Goal: Information Seeking & Learning: Learn about a topic

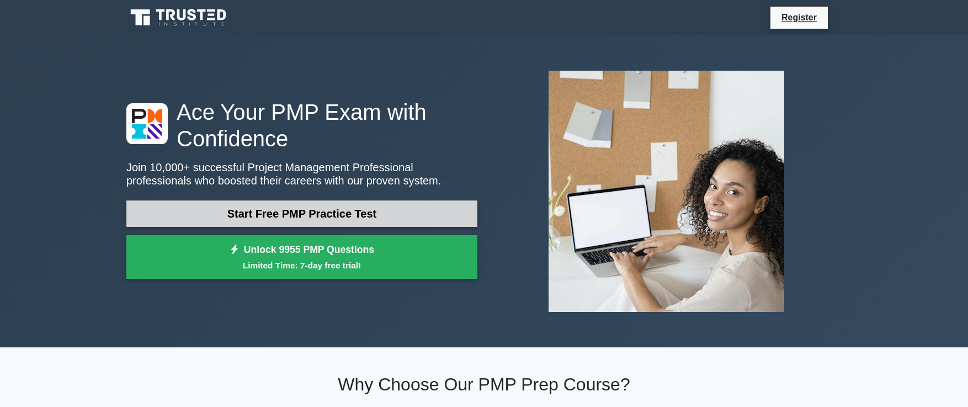
click at [174, 206] on link "Start Free PMP Practice Test" at bounding box center [301, 213] width 351 height 26
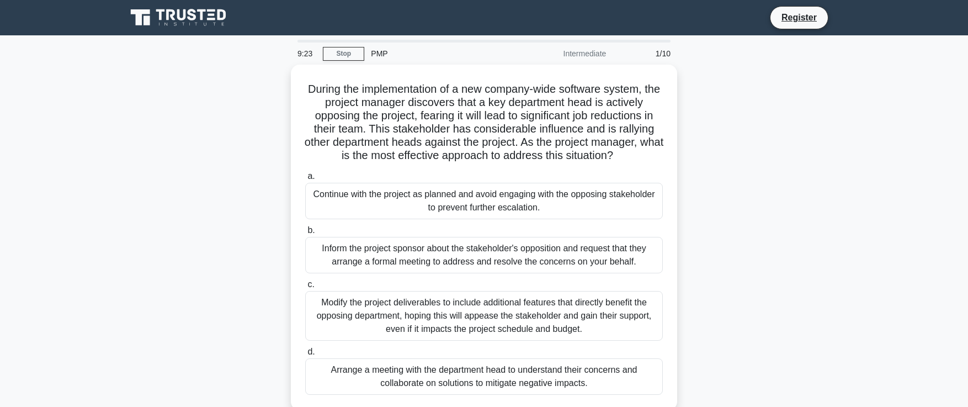
scroll to position [25, 0]
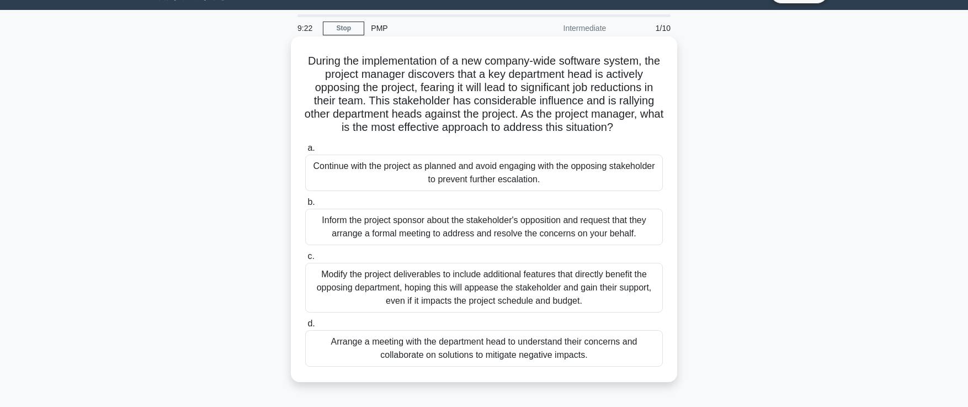
click at [337, 224] on div "Inform the project sponsor about the stakeholder's opposition and request that …" at bounding box center [484, 227] width 358 height 36
click at [305, 206] on input "b. Inform the project sponsor about the stakeholder's opposition and request th…" at bounding box center [305, 202] width 0 height 7
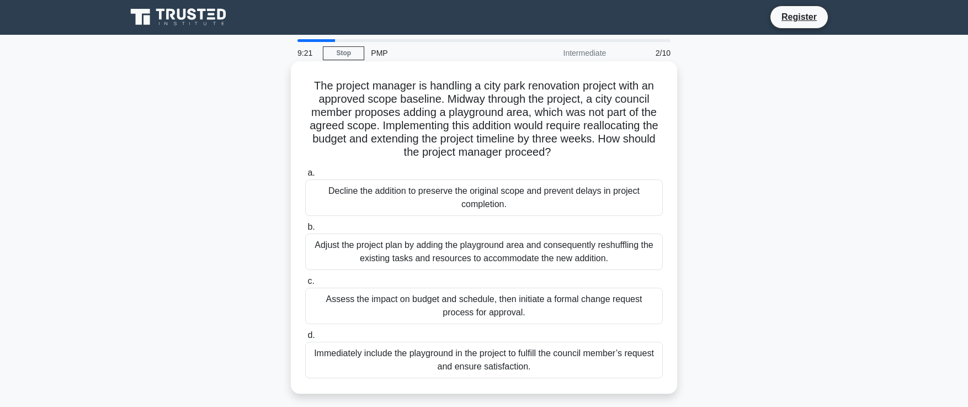
scroll to position [0, 0]
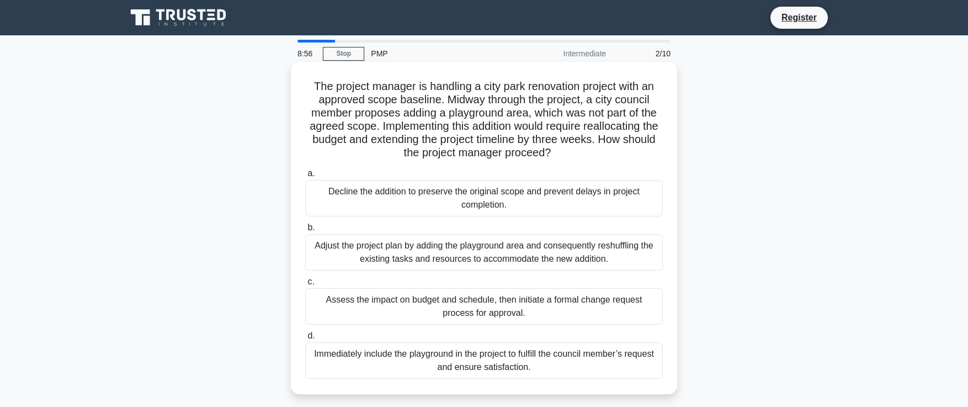
click at [385, 305] on div "Assess the impact on budget and schedule, then initiate a formal change request…" at bounding box center [484, 306] width 358 height 36
click at [305, 285] on input "c. Assess the impact on budget and schedule, then initiate a formal change requ…" at bounding box center [305, 281] width 0 height 7
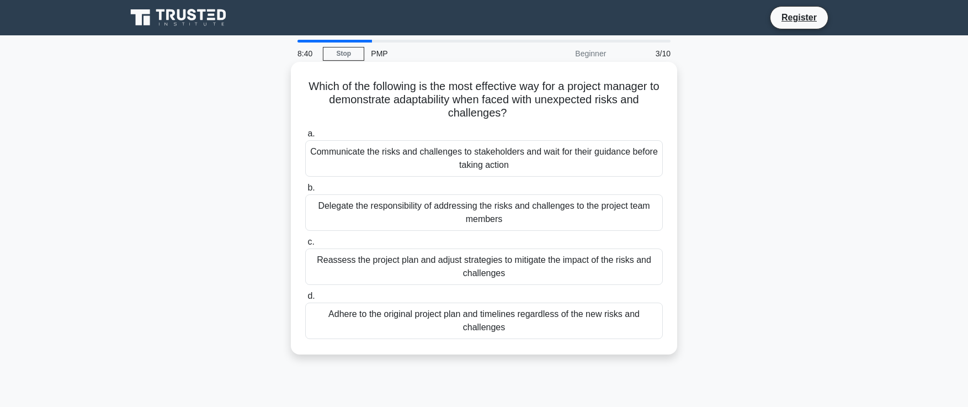
click at [342, 262] on div "Reassess the project plan and adjust strategies to mitigate the impact of the r…" at bounding box center [484, 266] width 358 height 36
click at [305, 246] on input "c. Reassess the project plan and adjust strategies to mitigate the impact of th…" at bounding box center [305, 241] width 0 height 7
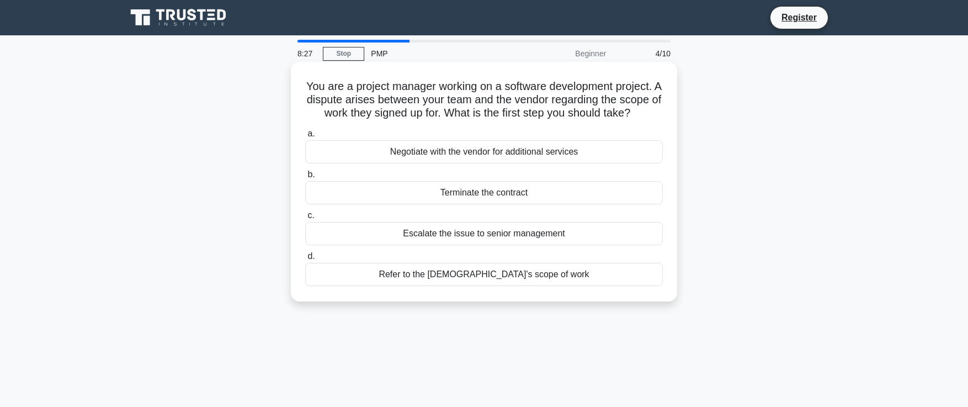
click at [365, 277] on div "Refer to the contract's scope of work" at bounding box center [484, 274] width 358 height 23
click at [305, 260] on input "d. Refer to the contract's scope of work" at bounding box center [305, 256] width 0 height 7
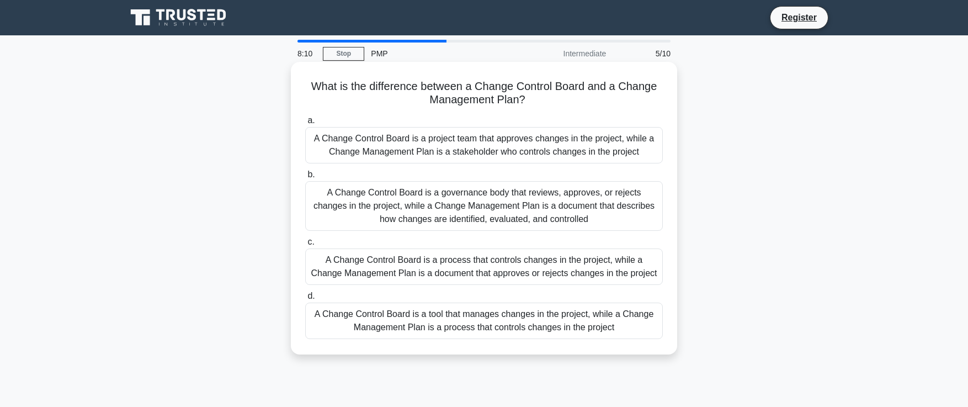
click at [407, 208] on div "A Change Control Board is a governance body that reviews, approves, or rejects …" at bounding box center [484, 206] width 358 height 50
click at [305, 178] on input "b. A Change Control Board is a governance body that reviews, approves, or rejec…" at bounding box center [305, 174] width 0 height 7
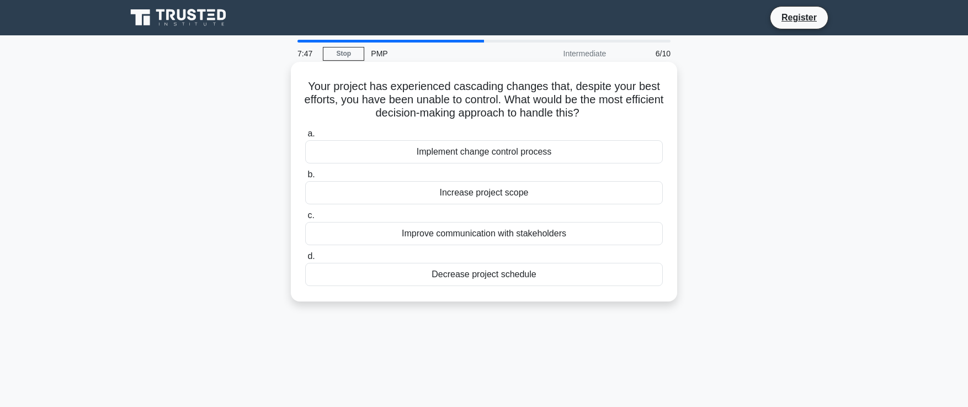
click at [422, 234] on div "Improve communication with stakeholders" at bounding box center [484, 233] width 358 height 23
click at [305, 219] on input "c. Improve communication with stakeholders" at bounding box center [305, 215] width 0 height 7
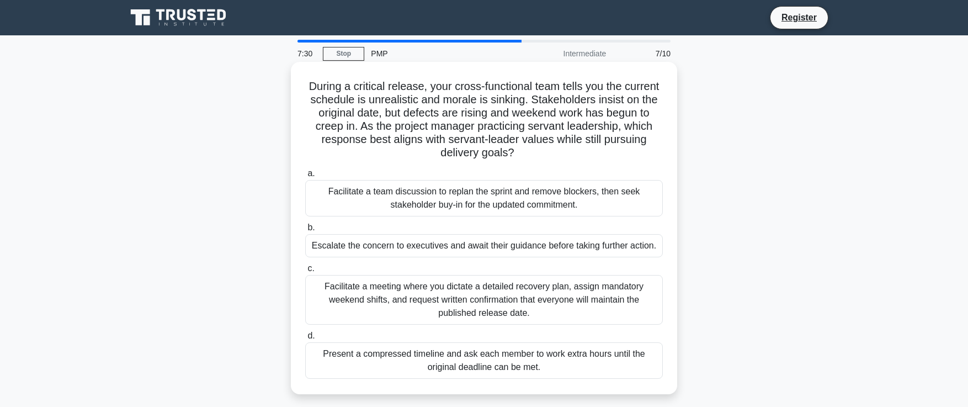
scroll to position [7, 0]
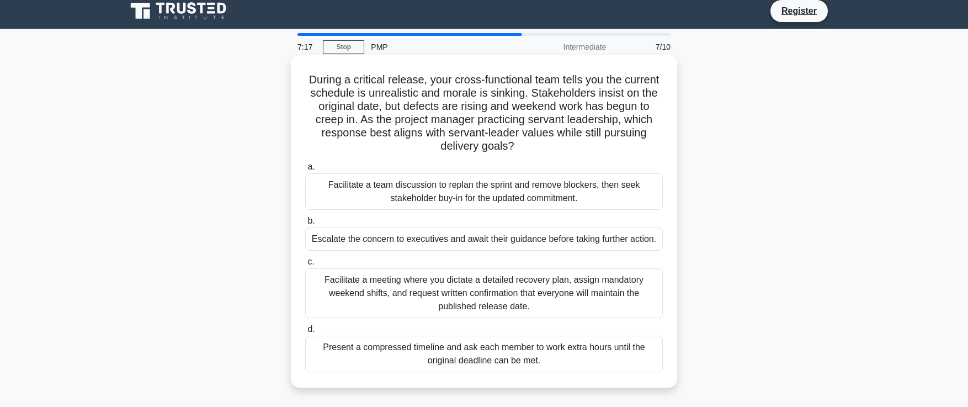
click at [355, 192] on div "Facilitate a team discussion to replan the sprint and remove blockers, then see…" at bounding box center [484, 191] width 358 height 36
click at [305, 171] on input "a. Facilitate a team discussion to replan the sprint and remove blockers, then …" at bounding box center [305, 166] width 0 height 7
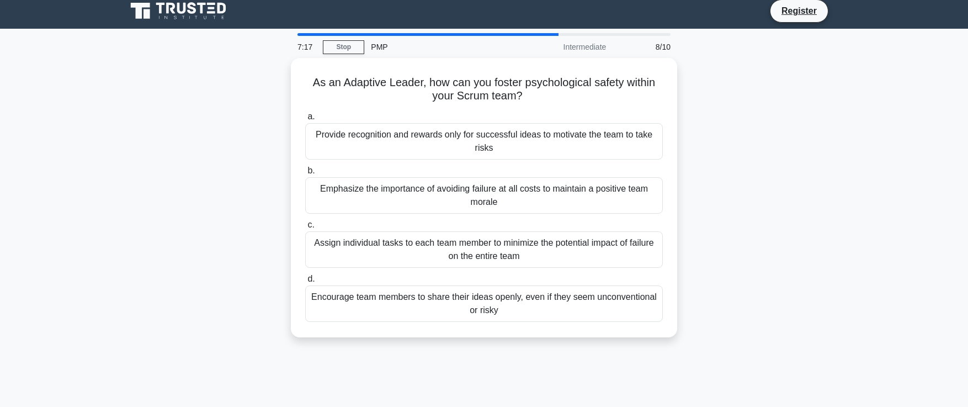
scroll to position [0, 0]
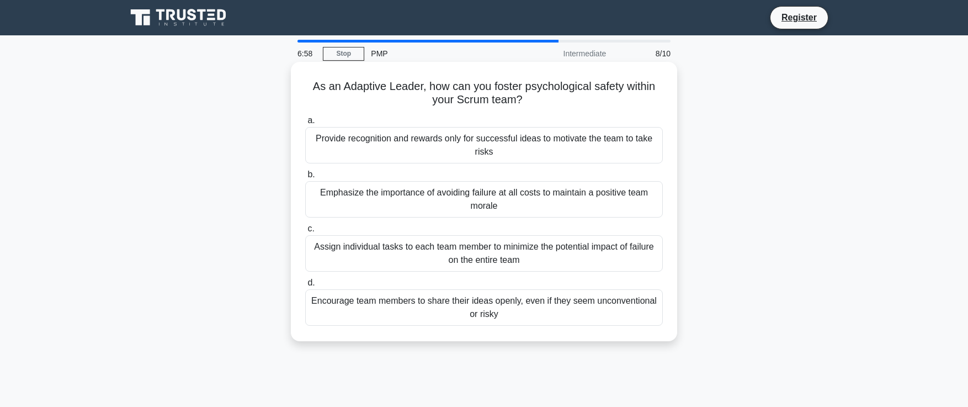
click at [406, 307] on div "Encourage team members to share their ideas openly, even if they seem unconvent…" at bounding box center [484, 307] width 358 height 36
click at [305, 286] on input "d. Encourage team members to share their ideas openly, even if they seem unconv…" at bounding box center [305, 282] width 0 height 7
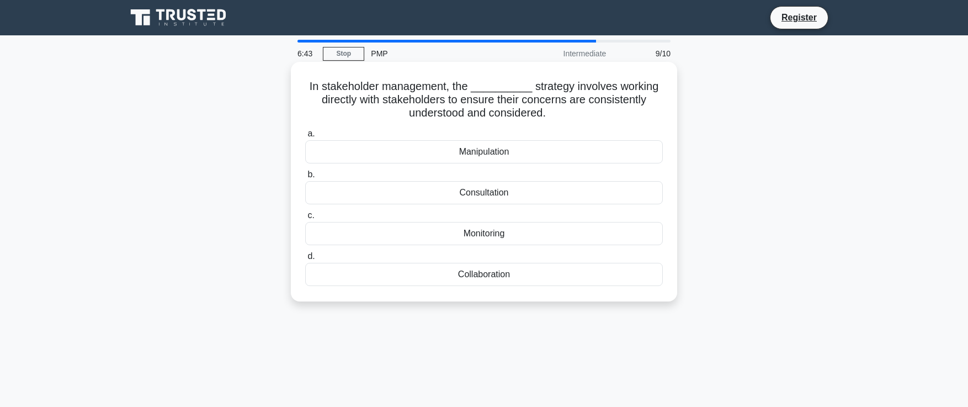
click at [433, 276] on div "Collaboration" at bounding box center [484, 274] width 358 height 23
click at [305, 260] on input "d. Collaboration" at bounding box center [305, 256] width 0 height 7
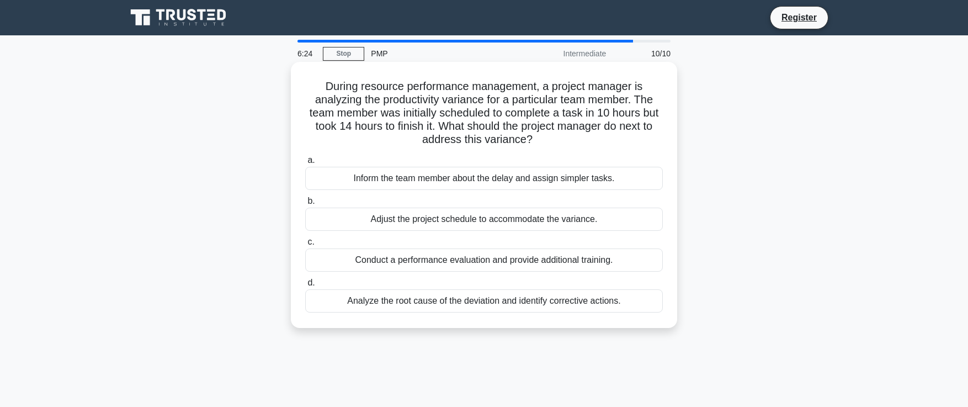
click at [396, 305] on div "Analyze the root cause of the deviation and identify corrective actions." at bounding box center [484, 300] width 358 height 23
click at [305, 286] on input "d. Analyze the root cause of the deviation and identify corrective actions." at bounding box center [305, 282] width 0 height 7
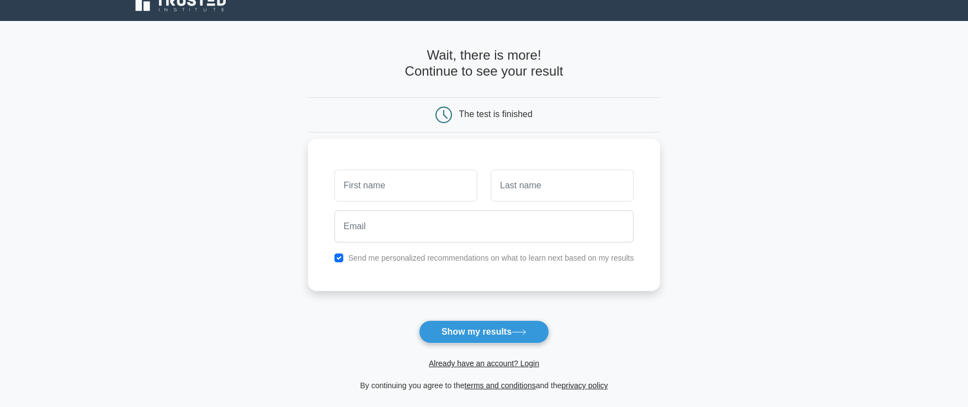
scroll to position [29, 0]
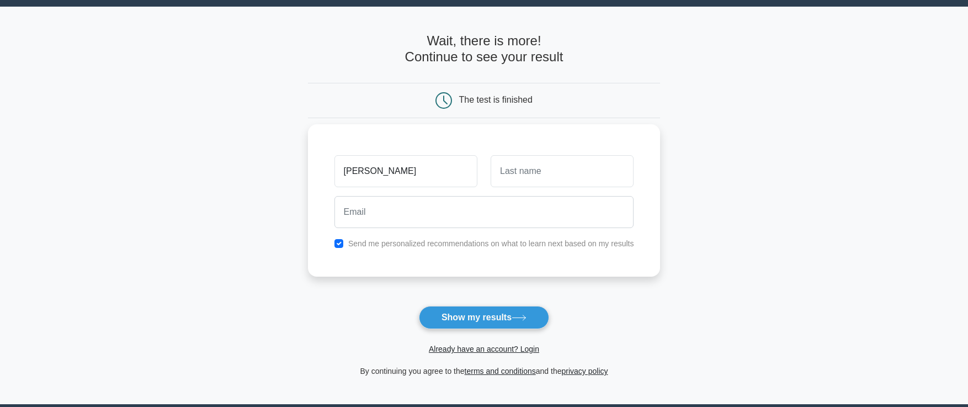
type input "Julie"
type input "Barresi"
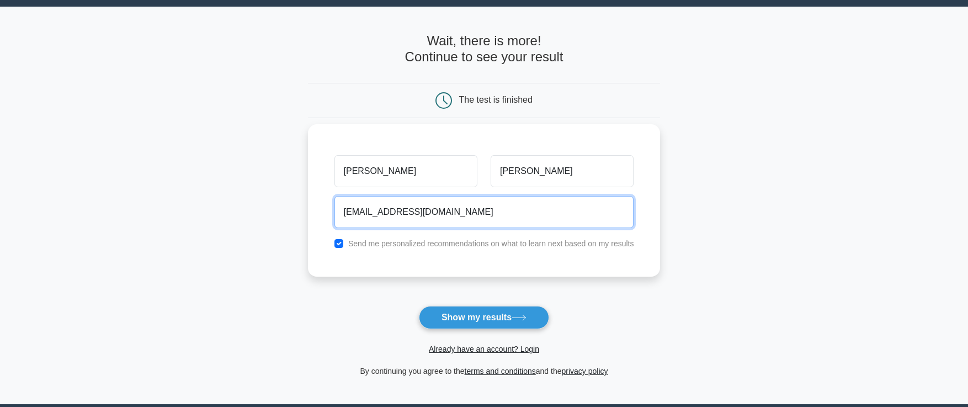
type input "jbarresi@invoca.com"
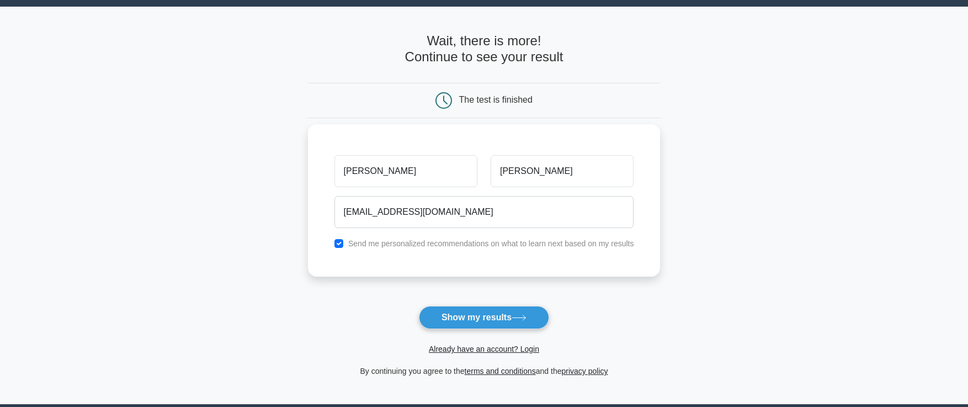
click at [385, 247] on label "Send me personalized recommendations on what to learn next based on my results" at bounding box center [491, 243] width 286 height 9
click at [341, 244] on input "checkbox" at bounding box center [339, 243] width 9 height 9
checkbox input "false"
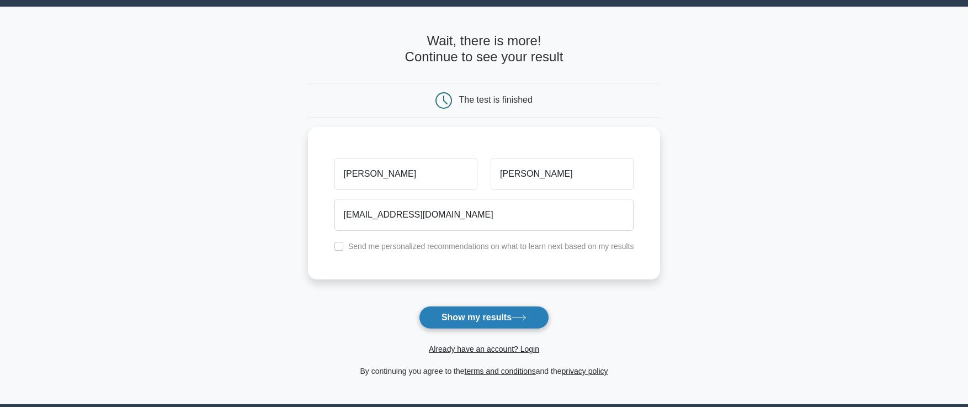
click at [460, 316] on button "Show my results" at bounding box center [484, 317] width 130 height 23
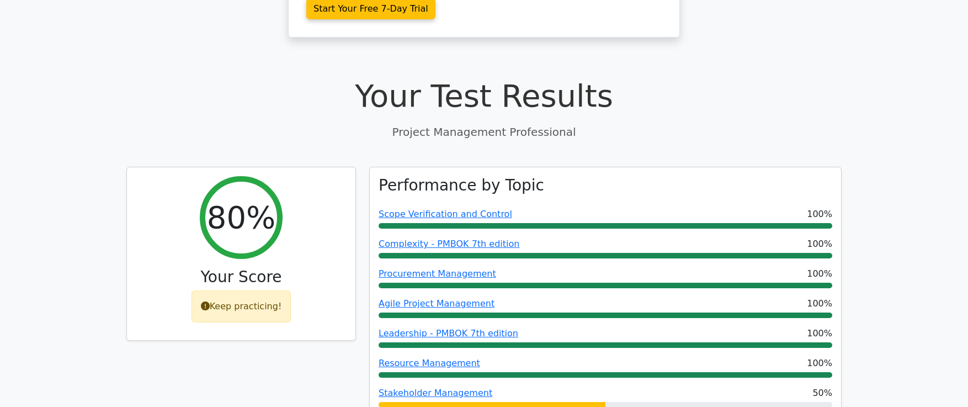
scroll to position [365, 0]
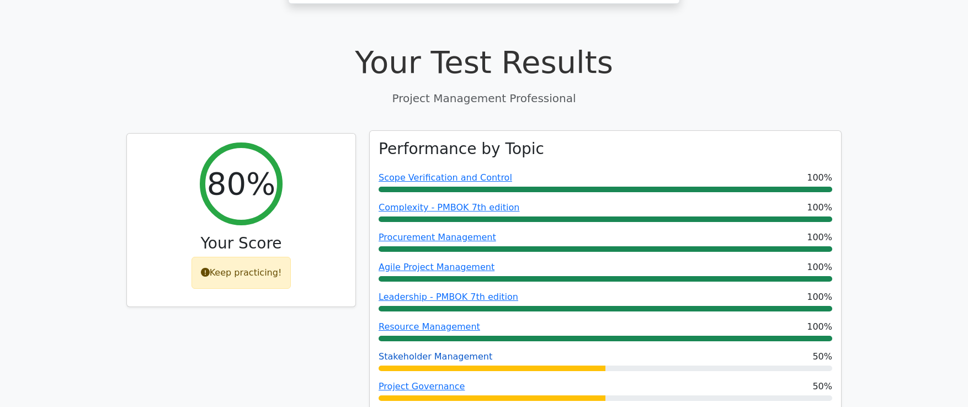
click at [416, 351] on link "Stakeholder Management" at bounding box center [436, 356] width 114 height 10
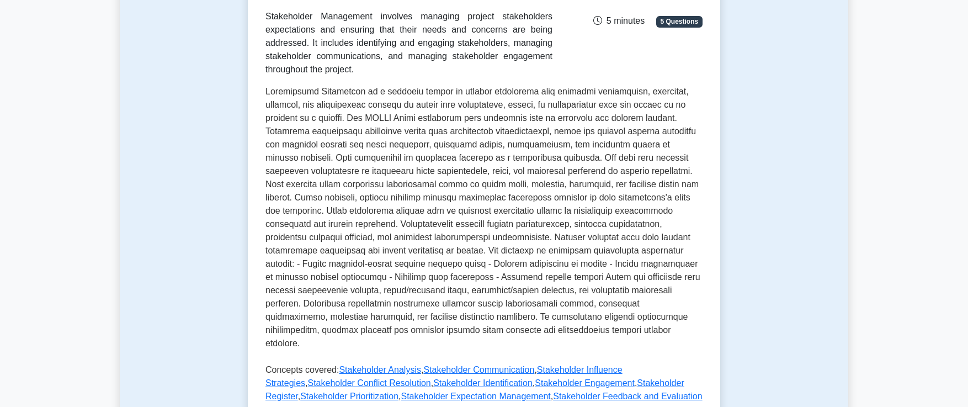
scroll to position [317, 0]
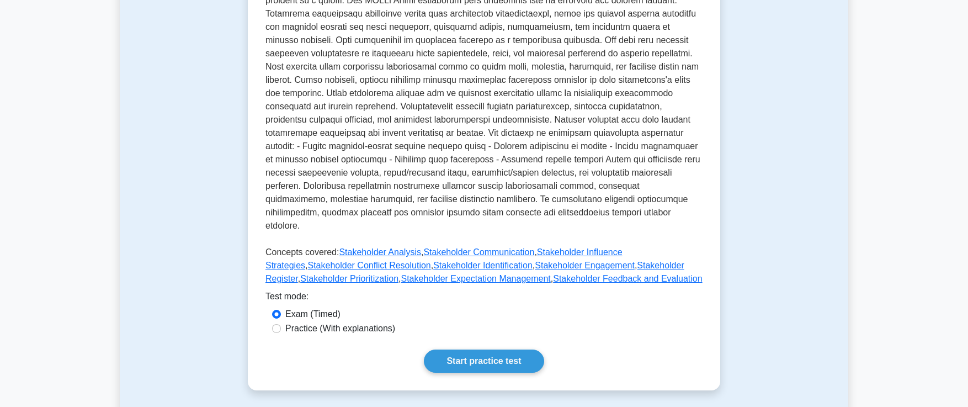
click at [316, 322] on label "Practice (With explanations)" at bounding box center [340, 328] width 110 height 13
click at [281, 324] on input "Practice (With explanations)" at bounding box center [276, 328] width 9 height 9
radio input "true"
click at [466, 349] on link "Start practice test" at bounding box center [484, 360] width 120 height 23
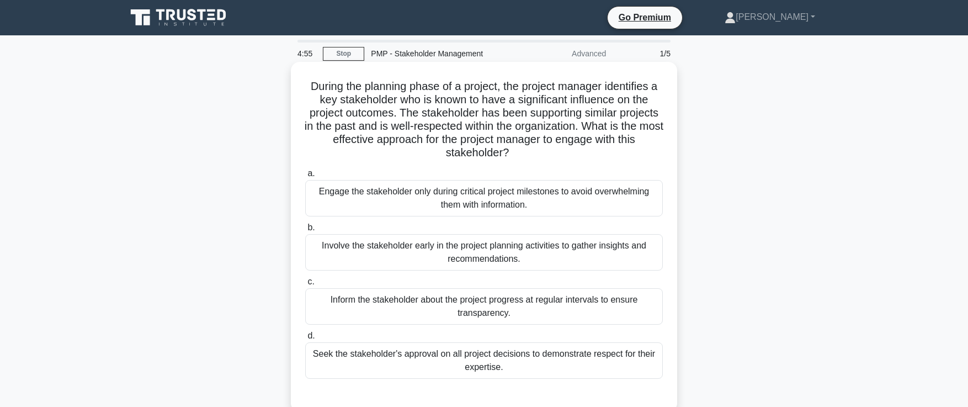
scroll to position [14, 0]
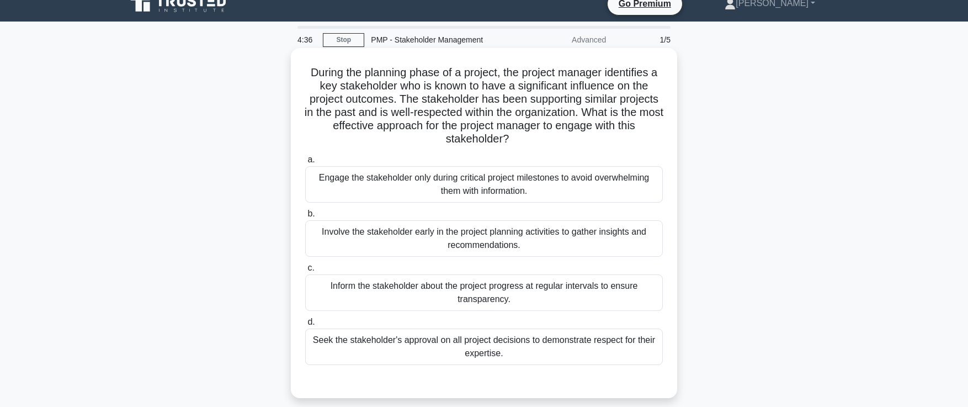
click at [367, 250] on div "Involve the stakeholder early in the project planning activities to gather insi…" at bounding box center [484, 238] width 358 height 36
click at [305, 217] on input "b. Involve the stakeholder early in the project planning activities to gather i…" at bounding box center [305, 213] width 0 height 7
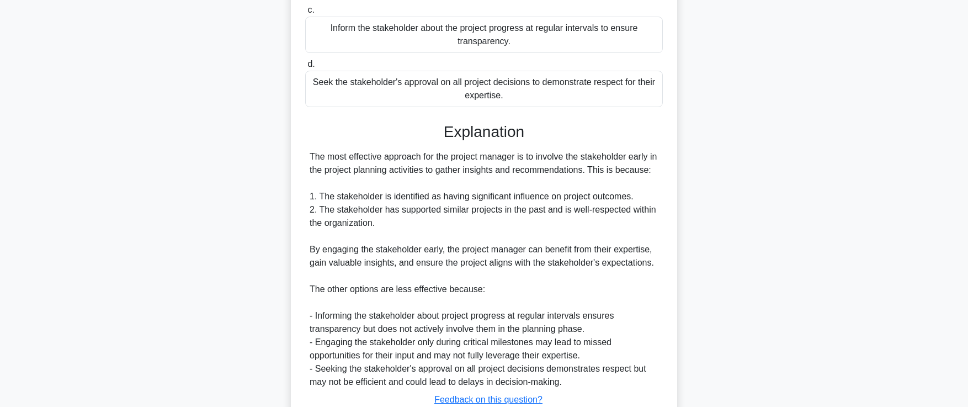
scroll to position [367, 0]
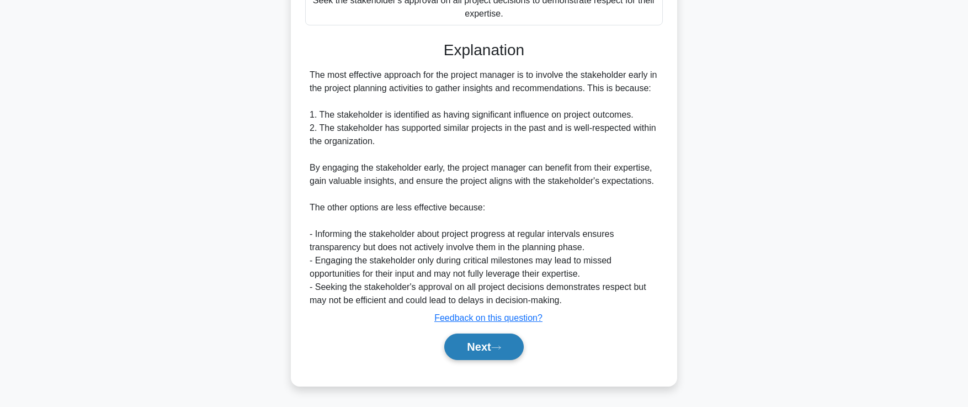
click at [465, 350] on button "Next" at bounding box center [483, 346] width 79 height 26
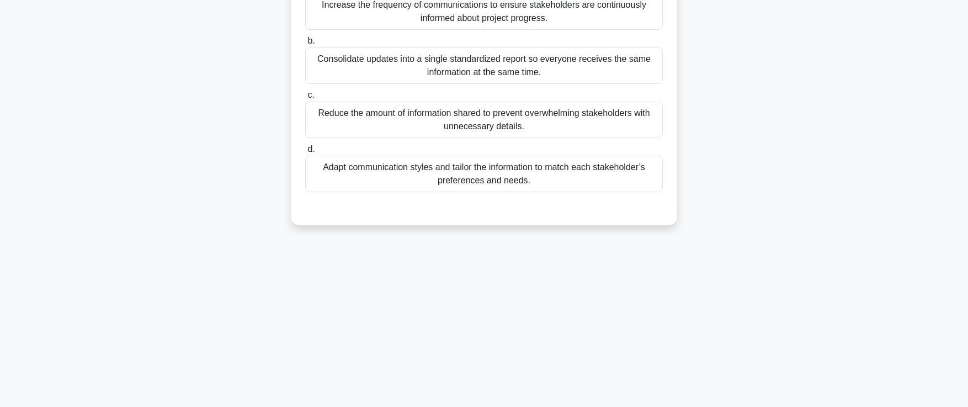
scroll to position [57, 0]
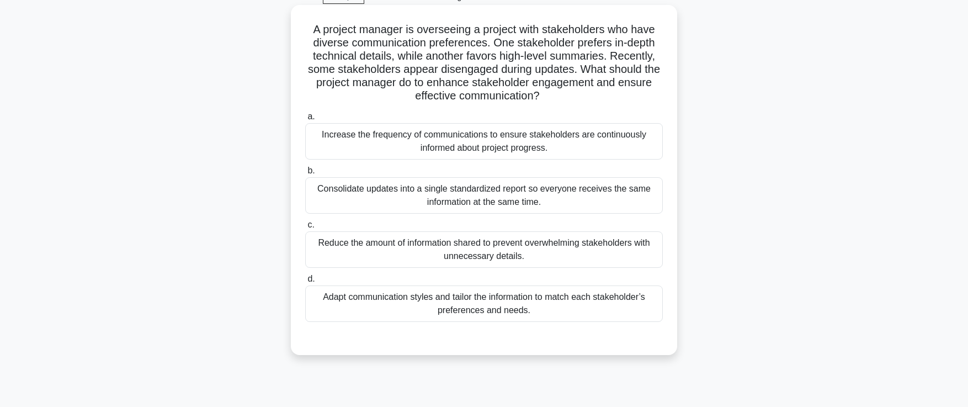
click at [396, 313] on div "Adapt communication styles and tailor the information to match each stakeholder…" at bounding box center [484, 303] width 358 height 36
click at [305, 283] on input "d. Adapt communication styles and tailor the information to match each stakehol…" at bounding box center [305, 278] width 0 height 7
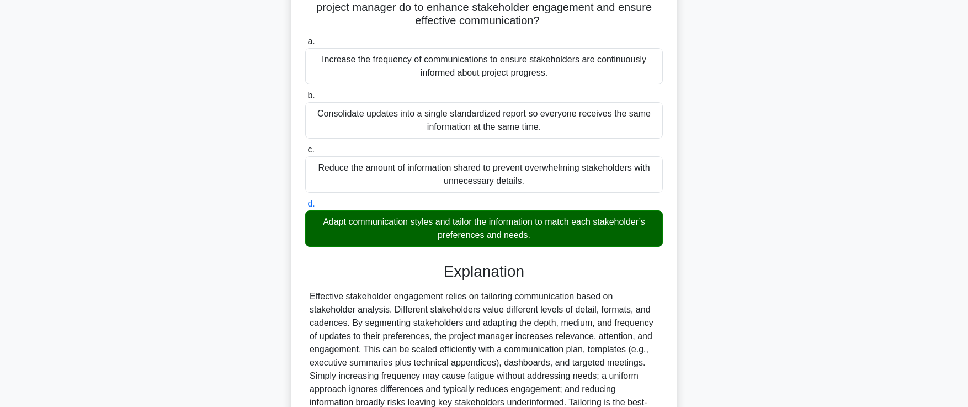
scroll to position [247, 0]
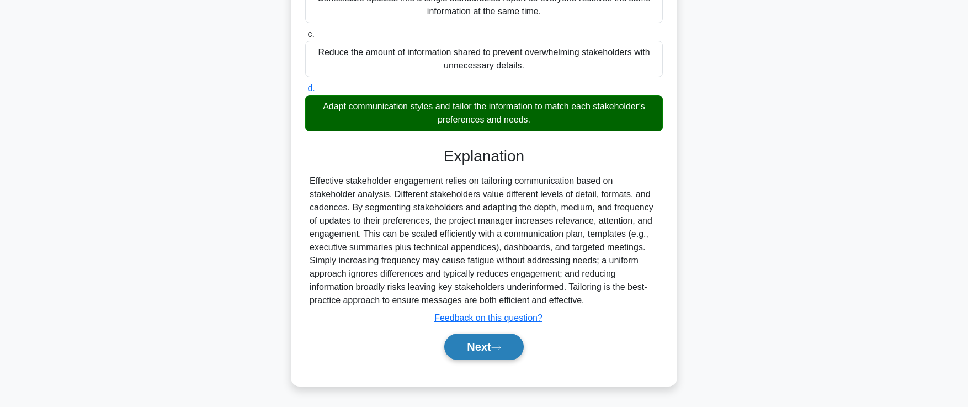
click at [480, 349] on button "Next" at bounding box center [483, 346] width 79 height 26
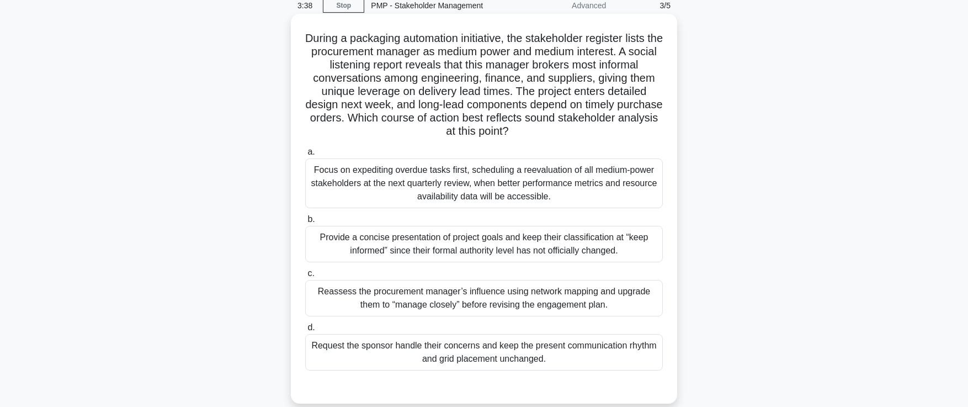
scroll to position [55, 0]
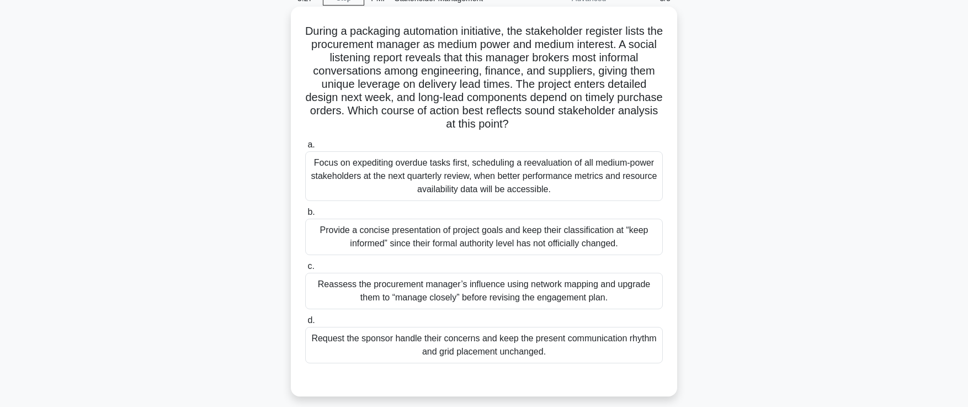
click at [331, 294] on div "Reassess the procurement manager’s influence using network mapping and upgrade …" at bounding box center [484, 291] width 358 height 36
click at [305, 270] on input "c. Reassess the procurement manager’s influence using network mapping and upgra…" at bounding box center [305, 266] width 0 height 7
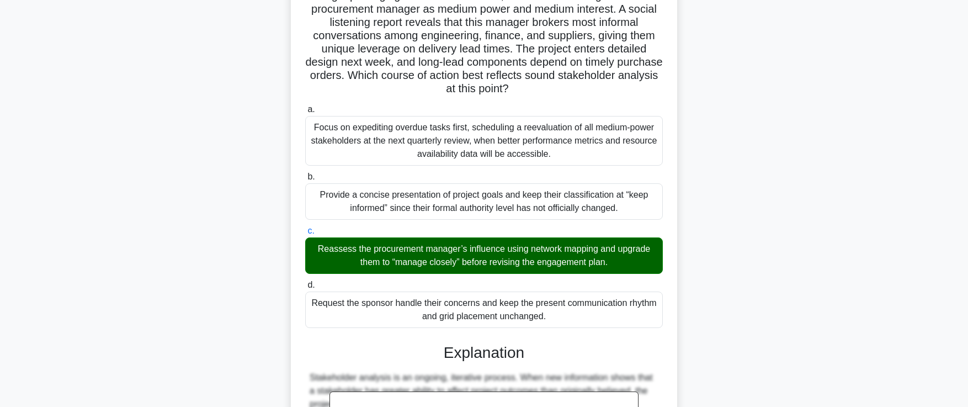
scroll to position [97, 0]
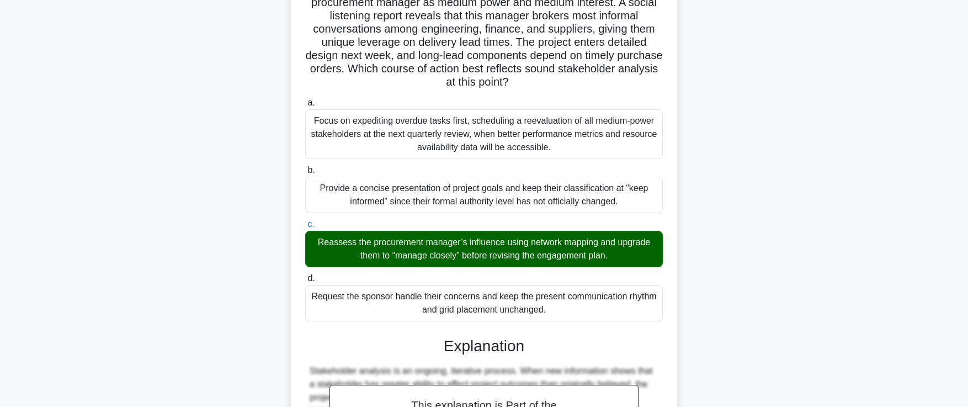
click at [349, 189] on div "Provide a concise presentation of project goals and keep their classification a…" at bounding box center [484, 195] width 358 height 36
click at [305, 174] on input "b. Provide a concise presentation of project goals and keep their classificatio…" at bounding box center [305, 170] width 0 height 7
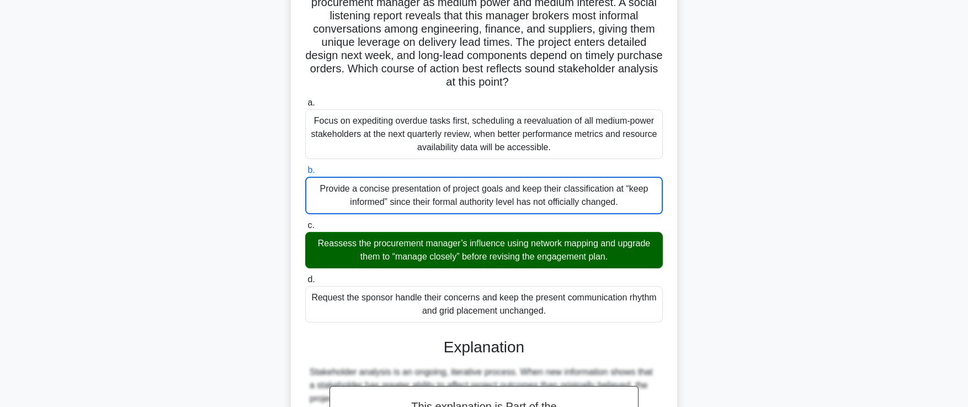
click at [344, 197] on div "Provide a concise presentation of project goals and keep their classification a…" at bounding box center [484, 196] width 358 height 38
click at [305, 174] on input "b. Provide a concise presentation of project goals and keep their classificatio…" at bounding box center [305, 170] width 0 height 7
click at [343, 250] on div "Reassess the procurement manager’s influence using network mapping and upgrade …" at bounding box center [484, 250] width 358 height 36
click at [305, 229] on input "c. Reassess the procurement manager’s influence using network mapping and upgra…" at bounding box center [305, 225] width 0 height 7
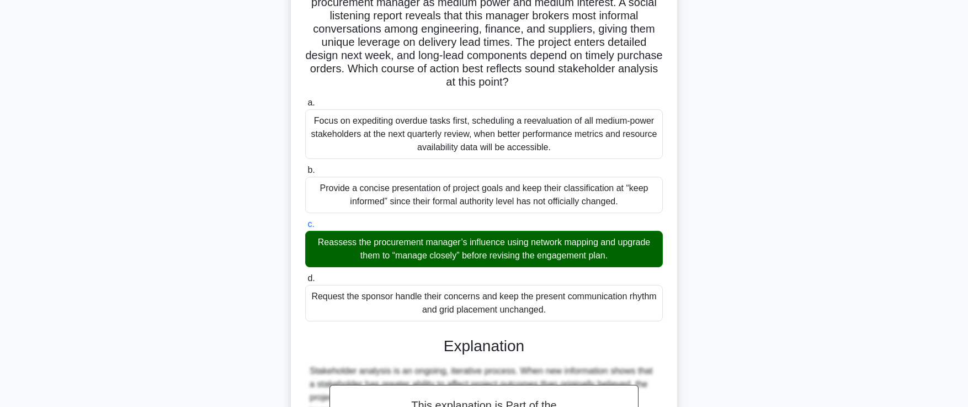
click at [339, 252] on div "Reassess the procurement manager’s influence using network mapping and upgrade …" at bounding box center [484, 249] width 358 height 36
click at [305, 228] on input "c. Reassess the procurement manager’s influence using network mapping and upgra…" at bounding box center [305, 224] width 0 height 7
